Goal: Information Seeking & Learning: Learn about a topic

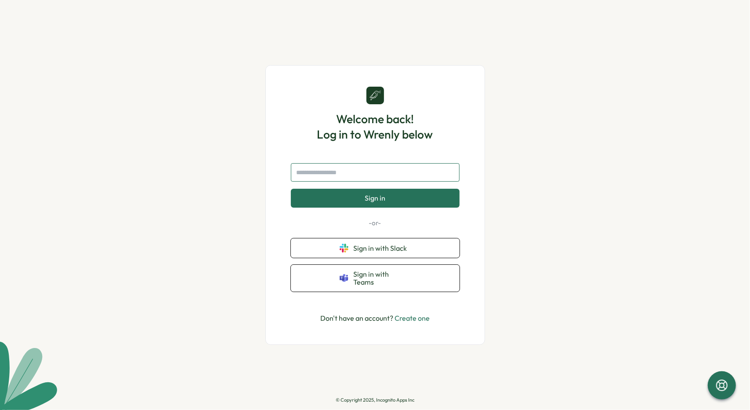
click at [376, 176] on input "text" at bounding box center [375, 172] width 169 height 18
click at [479, 310] on div "Welcome back! Log in to Wrenly below Sign in -or- Sign in with Slack Sign in wi…" at bounding box center [375, 205] width 220 height 280
click at [380, 249] on span "Sign in with Slack" at bounding box center [382, 248] width 57 height 8
click at [321, 178] on input "text" at bounding box center [375, 172] width 169 height 18
type input "**********"
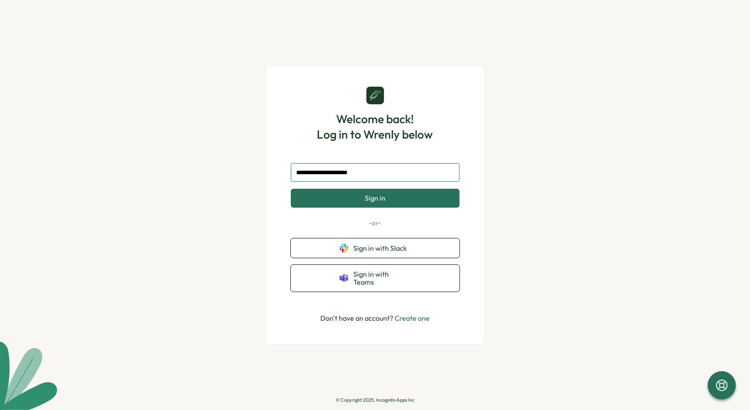
click at [291, 189] on button "Sign in" at bounding box center [375, 198] width 169 height 18
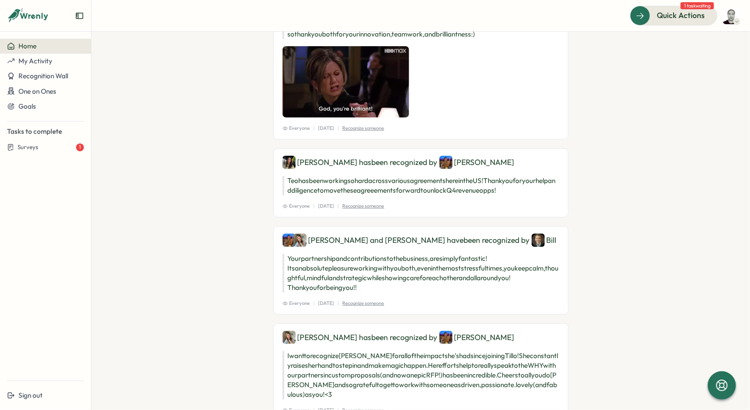
scroll to position [193, 0]
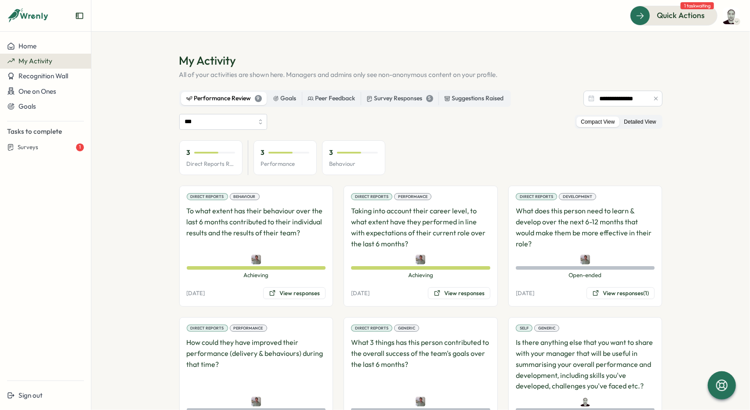
click at [643, 121] on label "Detailed View" at bounding box center [640, 121] width 41 height 11
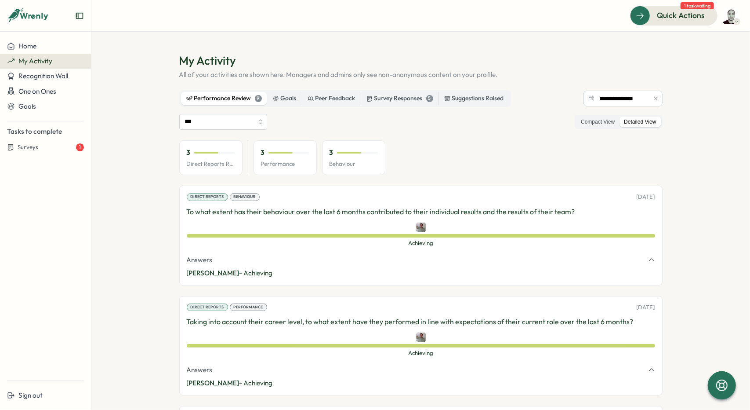
click at [262, 275] on p "[PERSON_NAME] - Achieving" at bounding box center [421, 273] width 469 height 10
click at [648, 256] on icon "button" at bounding box center [651, 259] width 7 height 7
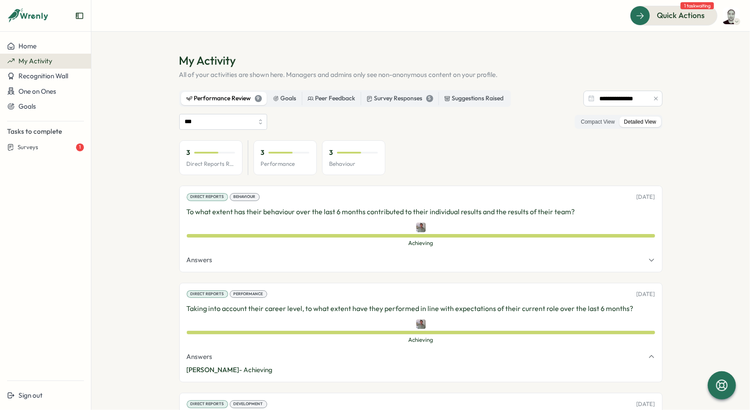
click at [648, 256] on icon "button" at bounding box center [651, 259] width 7 height 7
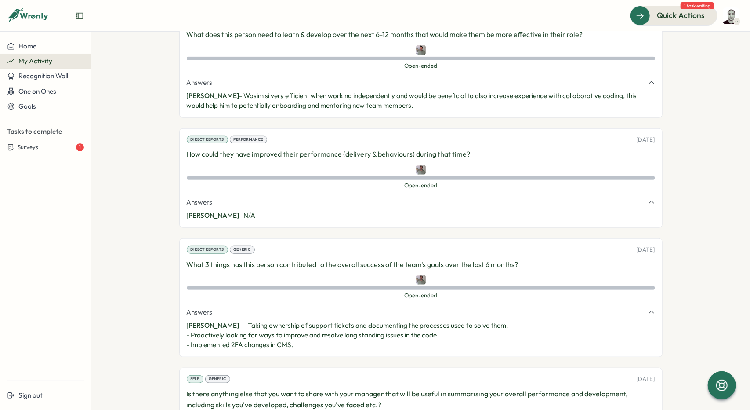
scroll to position [399, 0]
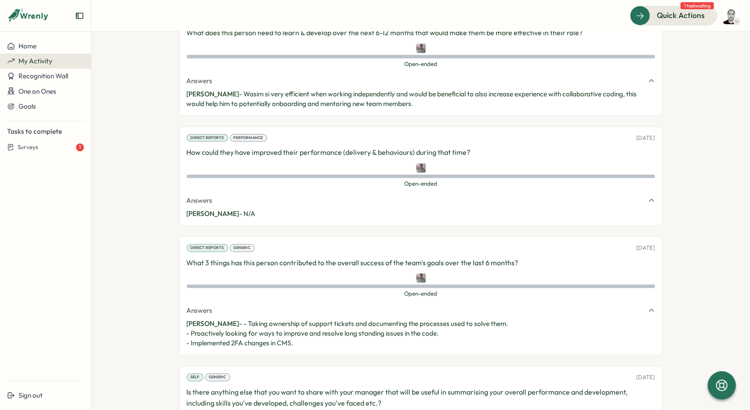
click at [516, 291] on span "Open-ended" at bounding box center [421, 294] width 469 height 8
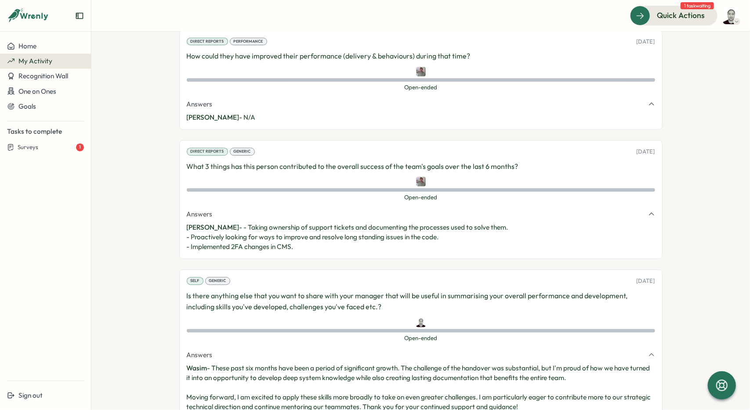
scroll to position [496, 0]
click at [453, 188] on div "Open-ended" at bounding box center [421, 190] width 469 height 4
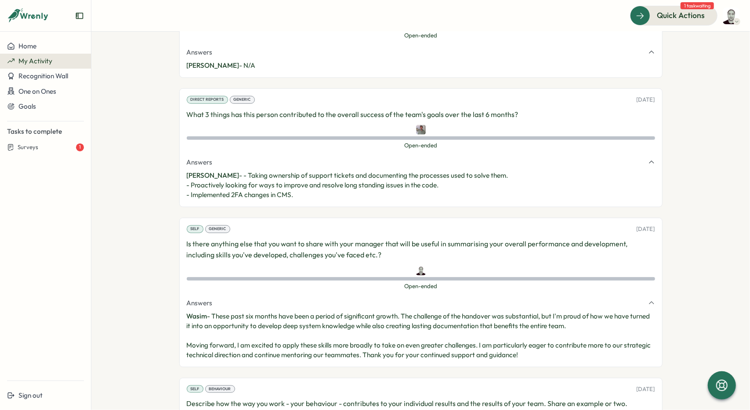
scroll to position [548, 0]
click at [498, 327] on p "Wasim - These past six months have been a period of significant growth. The cha…" at bounding box center [421, 335] width 469 height 48
click at [359, 333] on p "Wasim - These past six months have been a period of significant growth. The cha…" at bounding box center [421, 335] width 469 height 48
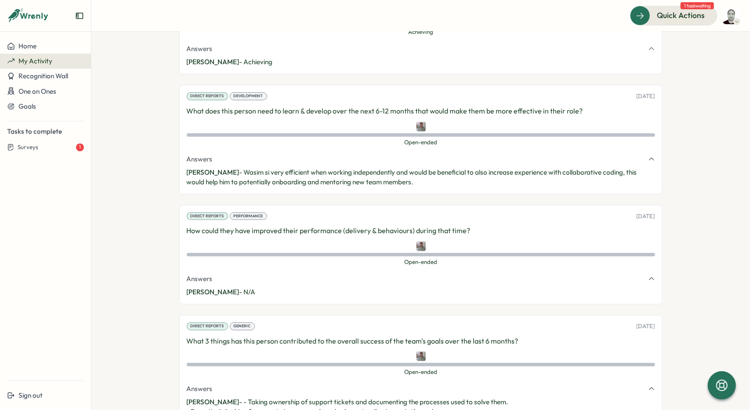
scroll to position [0, 0]
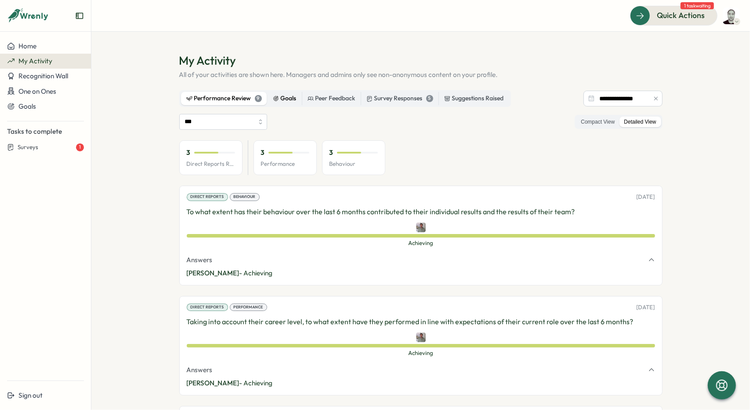
click at [288, 101] on div "Goals" at bounding box center [285, 99] width 24 height 10
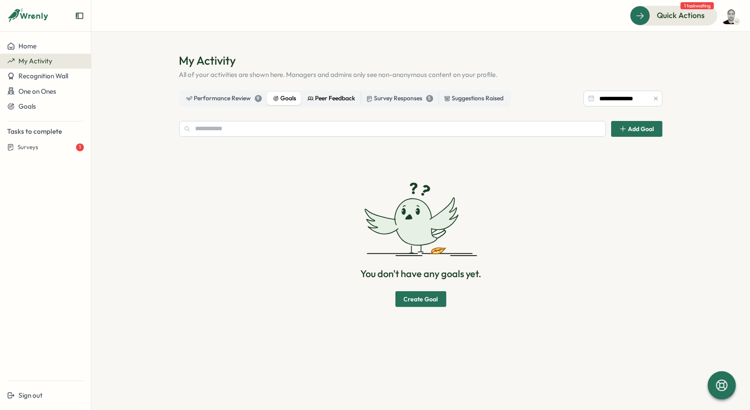
click at [327, 99] on div "Peer Feedback" at bounding box center [332, 99] width 48 height 10
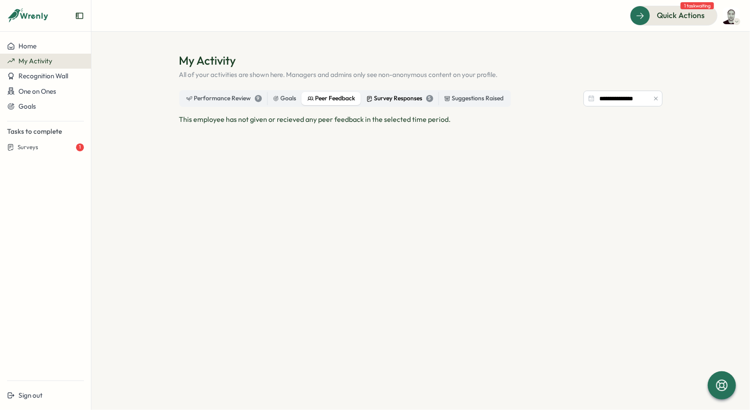
click at [391, 97] on div "Survey Responses 5" at bounding box center [400, 99] width 67 height 10
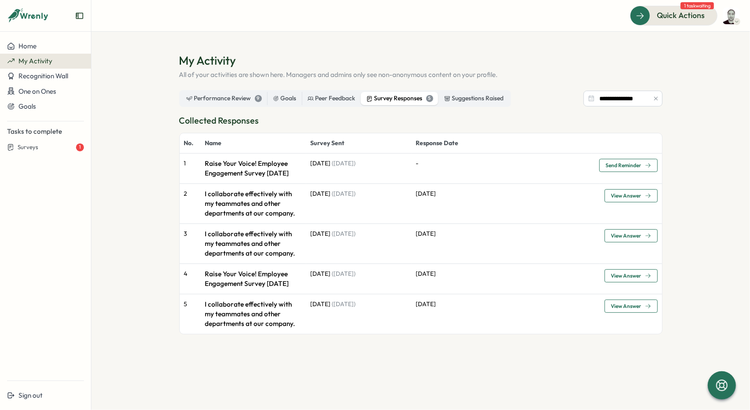
drag, startPoint x: 473, startPoint y: 125, endPoint x: 492, endPoint y: 123, distance: 19.0
click at [492, 123] on h3 "Collected Responses" at bounding box center [420, 121] width 483 height 14
click at [477, 99] on div "Suggestions Raised" at bounding box center [474, 99] width 60 height 10
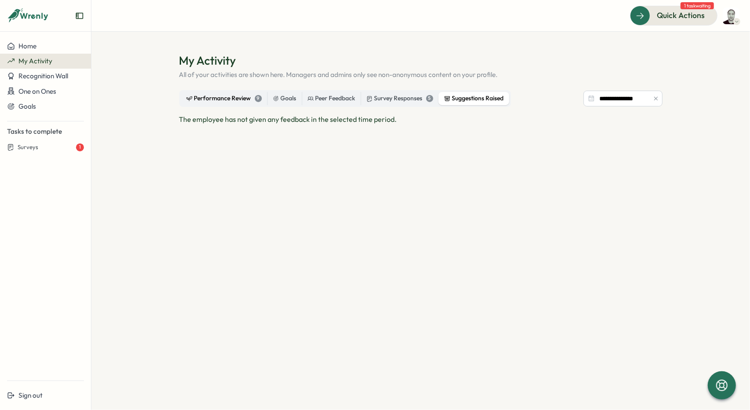
click at [229, 95] on div "Performance Review 9" at bounding box center [224, 99] width 76 height 10
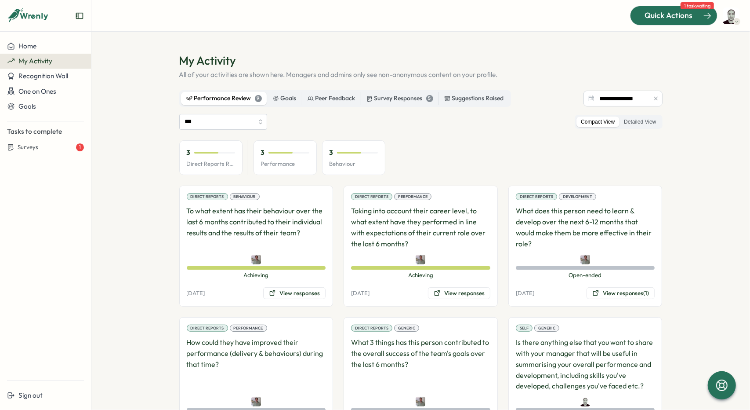
click at [694, 15] on div "Quick Actions" at bounding box center [669, 15] width 80 height 11
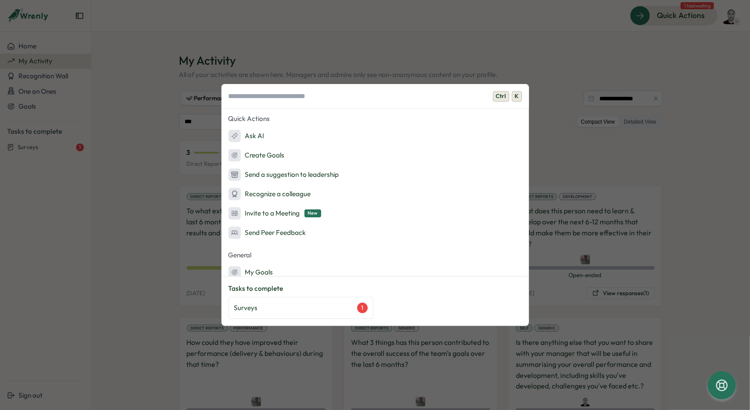
scroll to position [47, 0]
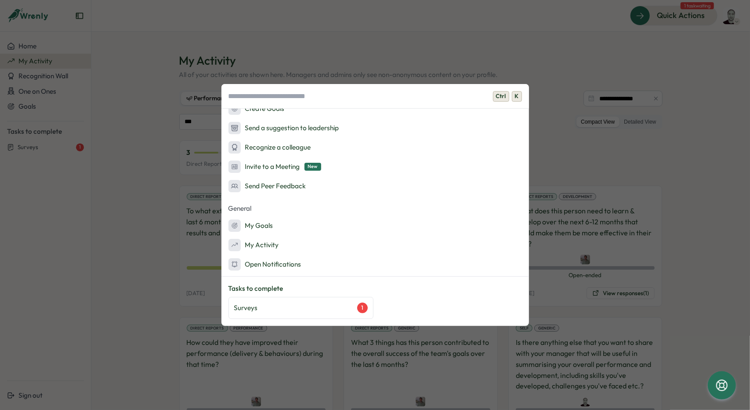
click at [602, 69] on div "Ctrl K Quick Actions Ask AI Create Goals Send a suggestion to leadership Recogn…" at bounding box center [375, 205] width 750 height 410
